Goal: Information Seeking & Learning: Learn about a topic

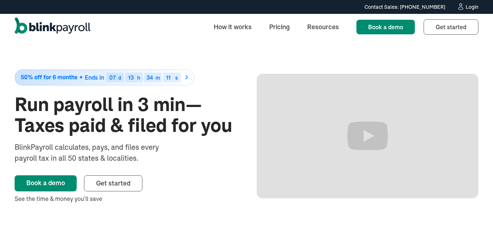
click at [276, 27] on link "Pricing" at bounding box center [280, 27] width 32 height 16
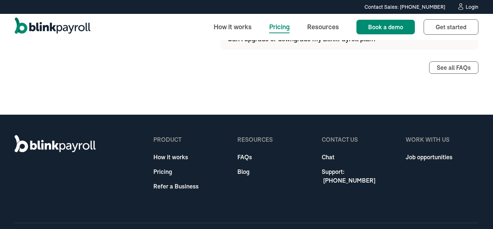
scroll to position [1018, 0]
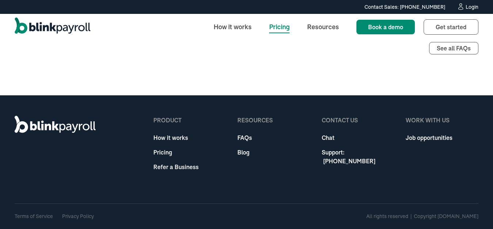
click at [171, 181] on div "product How it works Pricing Refer a Business Resources FAQs Blog Contact Us Ch…" at bounding box center [247, 162] width 464 height 134
click at [79, 216] on link "Privacy Policy" at bounding box center [78, 216] width 32 height 7
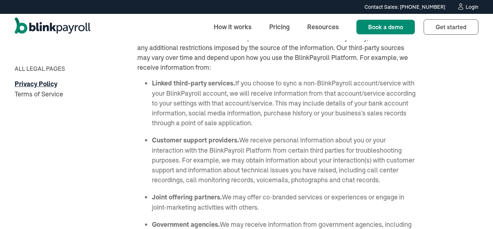
scroll to position [1443, 0]
click at [279, 24] on link "Pricing" at bounding box center [280, 27] width 32 height 16
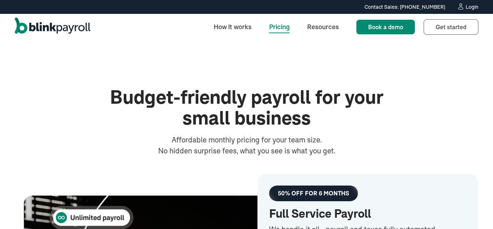
click at [227, 22] on link "How it works" at bounding box center [233, 27] width 50 height 16
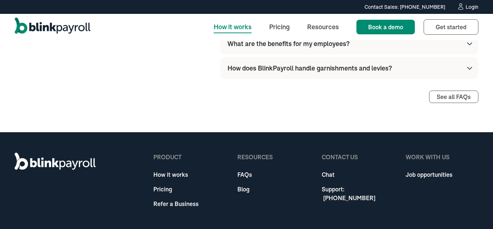
scroll to position [2469, 0]
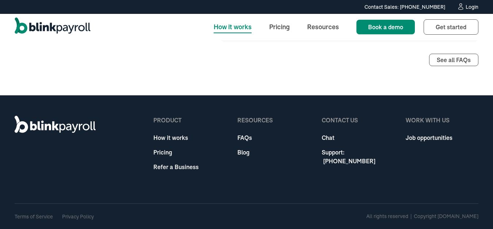
click at [244, 133] on link "FAQs" at bounding box center [255, 137] width 35 height 9
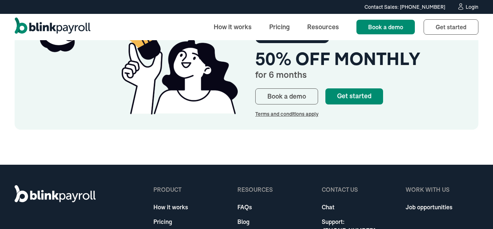
scroll to position [1249, 0]
